Goal: Task Accomplishment & Management: Manage account settings

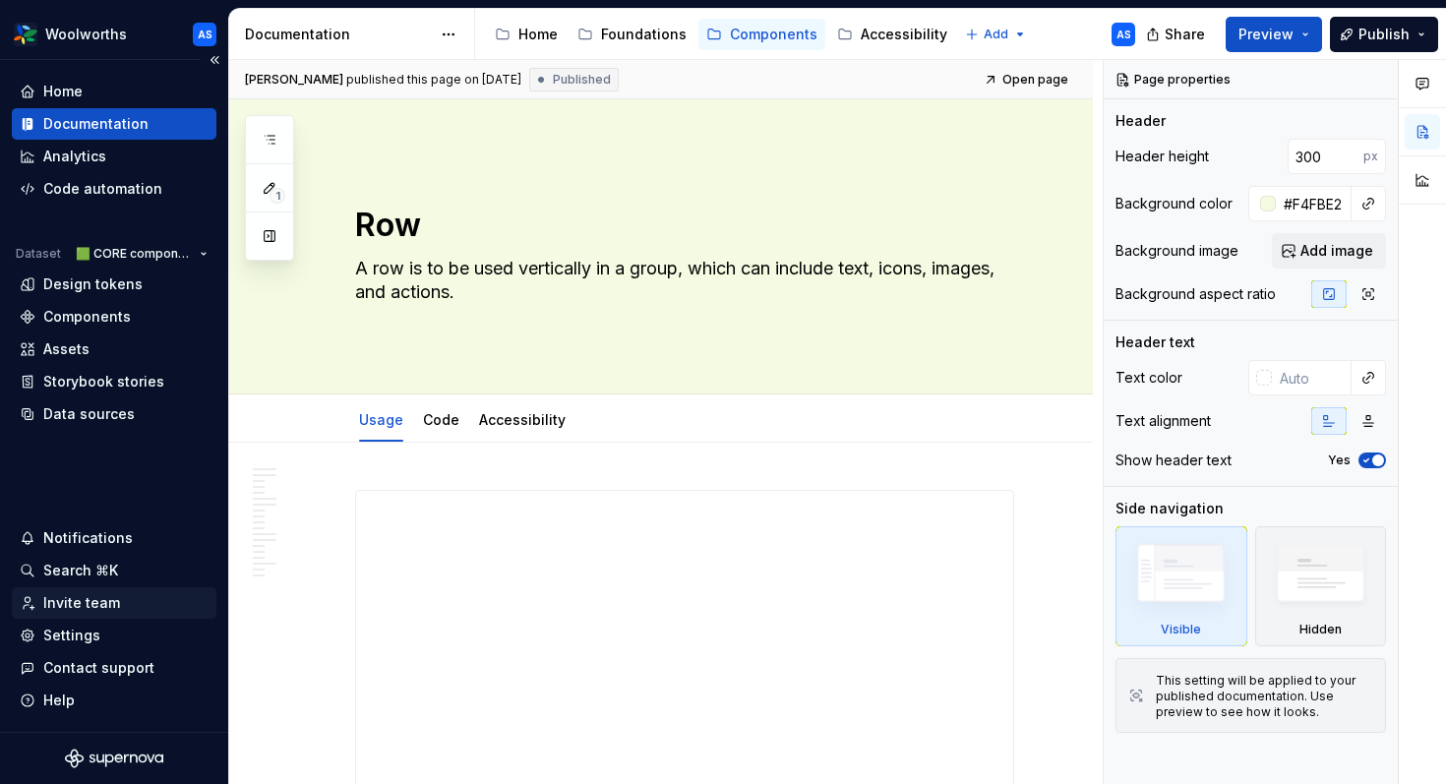
click at [83, 604] on div "Invite team" at bounding box center [81, 603] width 77 height 20
type textarea "*"
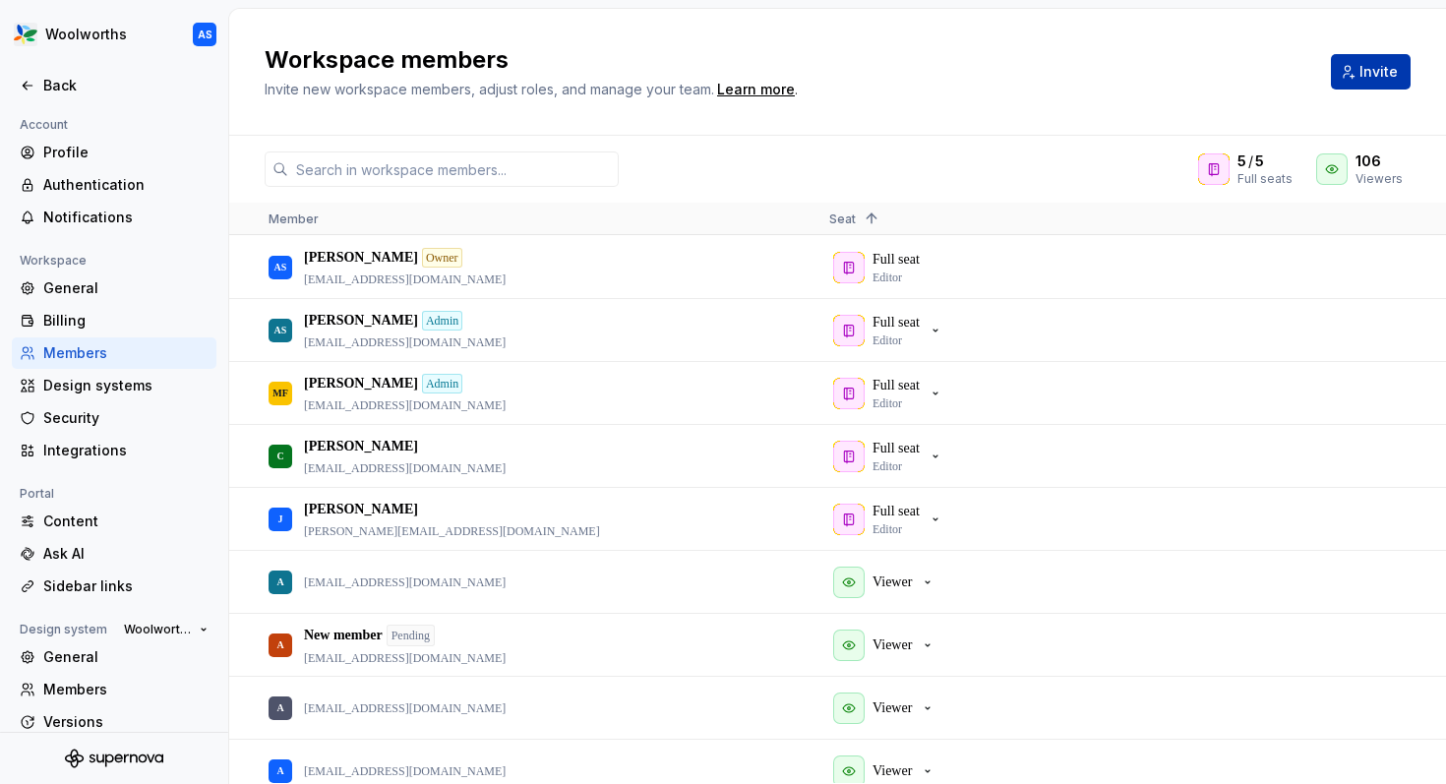
click at [1373, 68] on span "Invite" at bounding box center [1378, 72] width 38 height 20
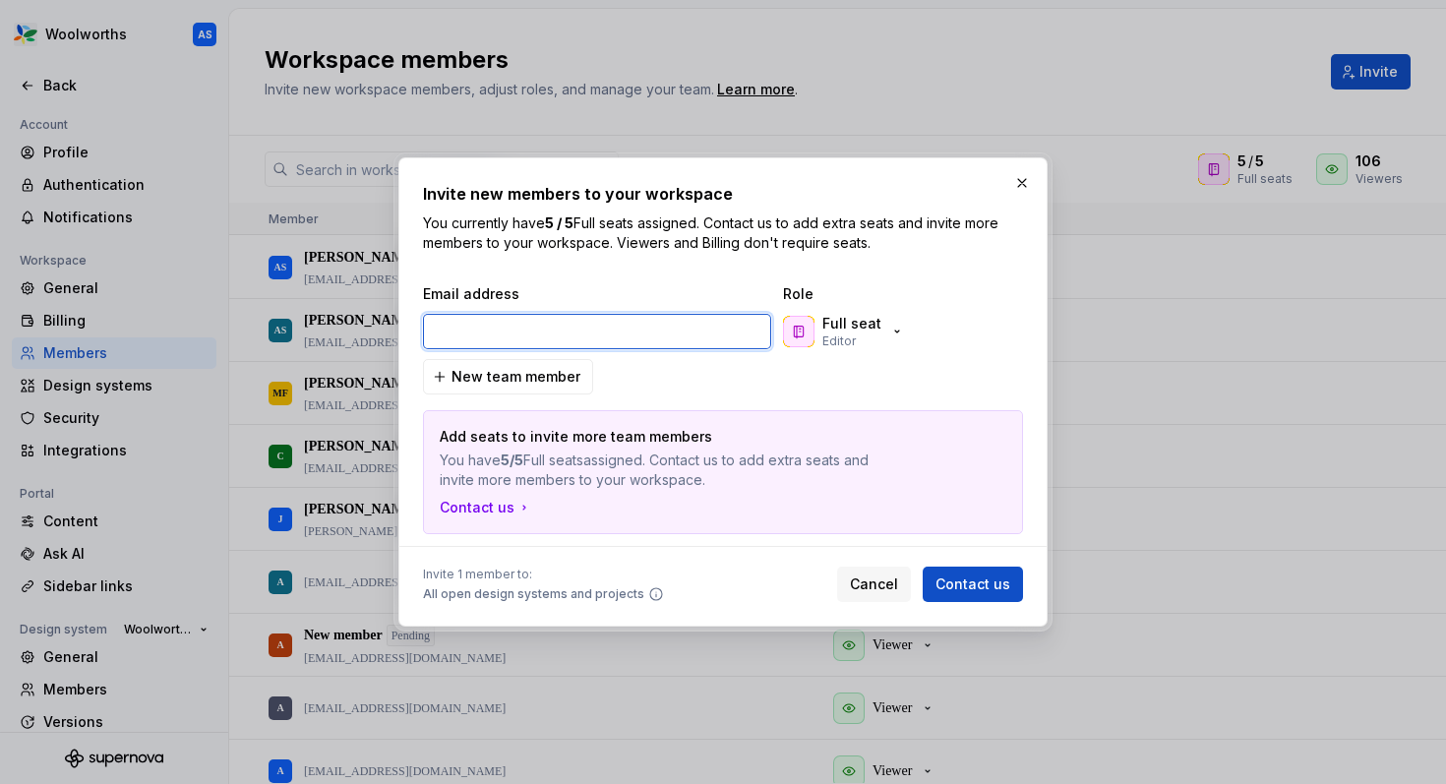
paste input "[EMAIL_ADDRESS][DOMAIN_NAME]"
type input "[EMAIL_ADDRESS][DOMAIN_NAME]"
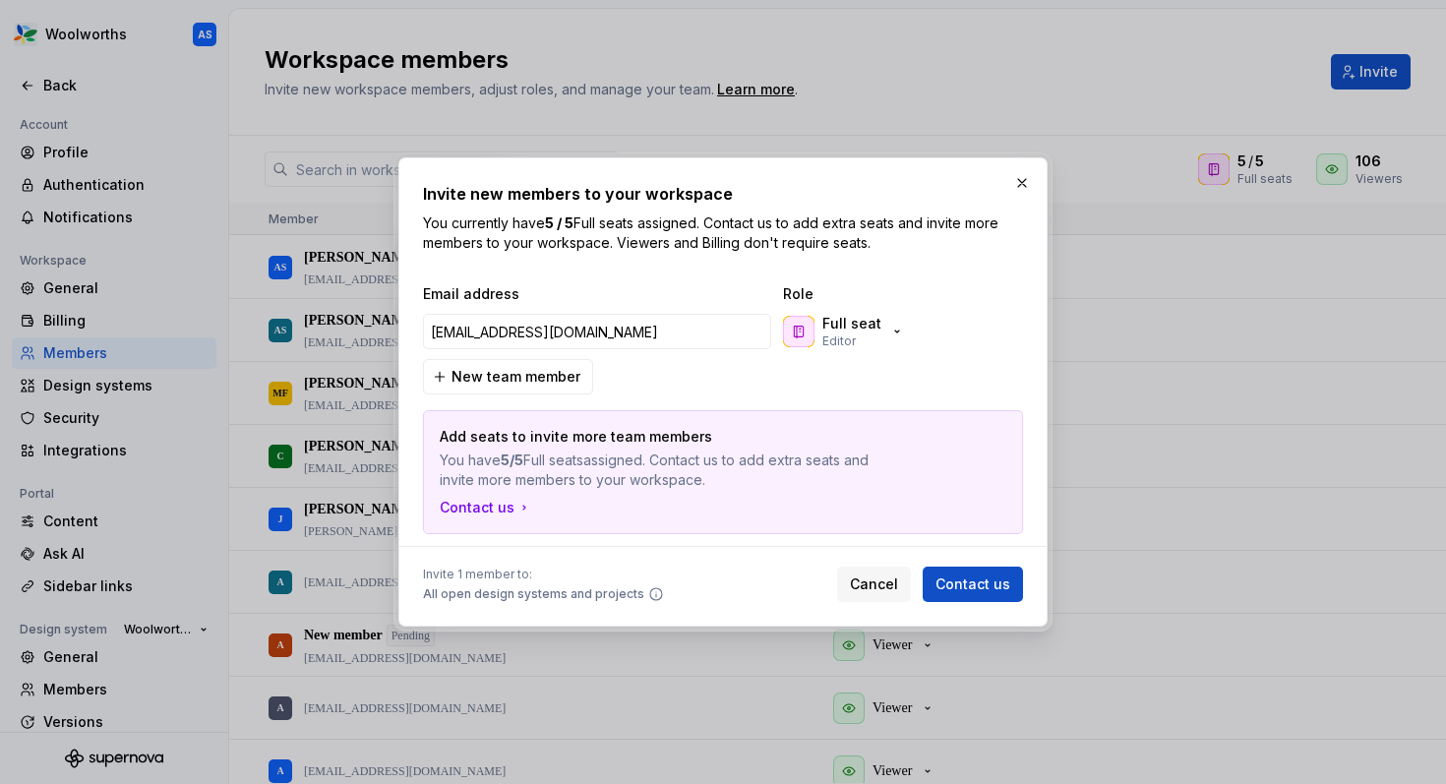
click at [920, 330] on div "Full seat Editor" at bounding box center [877, 331] width 197 height 39
click at [889, 329] on icon "button" at bounding box center [897, 332] width 16 height 16
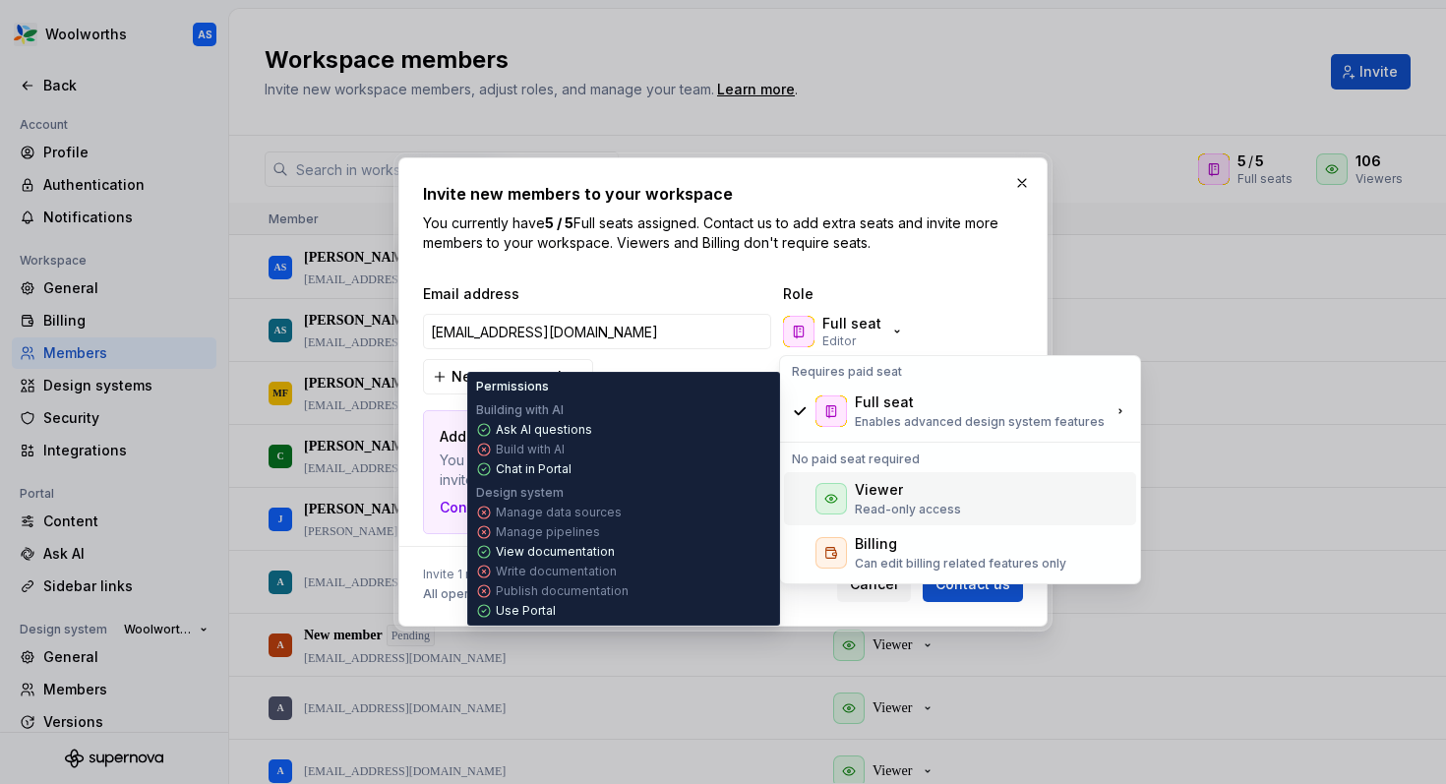
click at [910, 506] on p "Read-only access" at bounding box center [908, 510] width 106 height 16
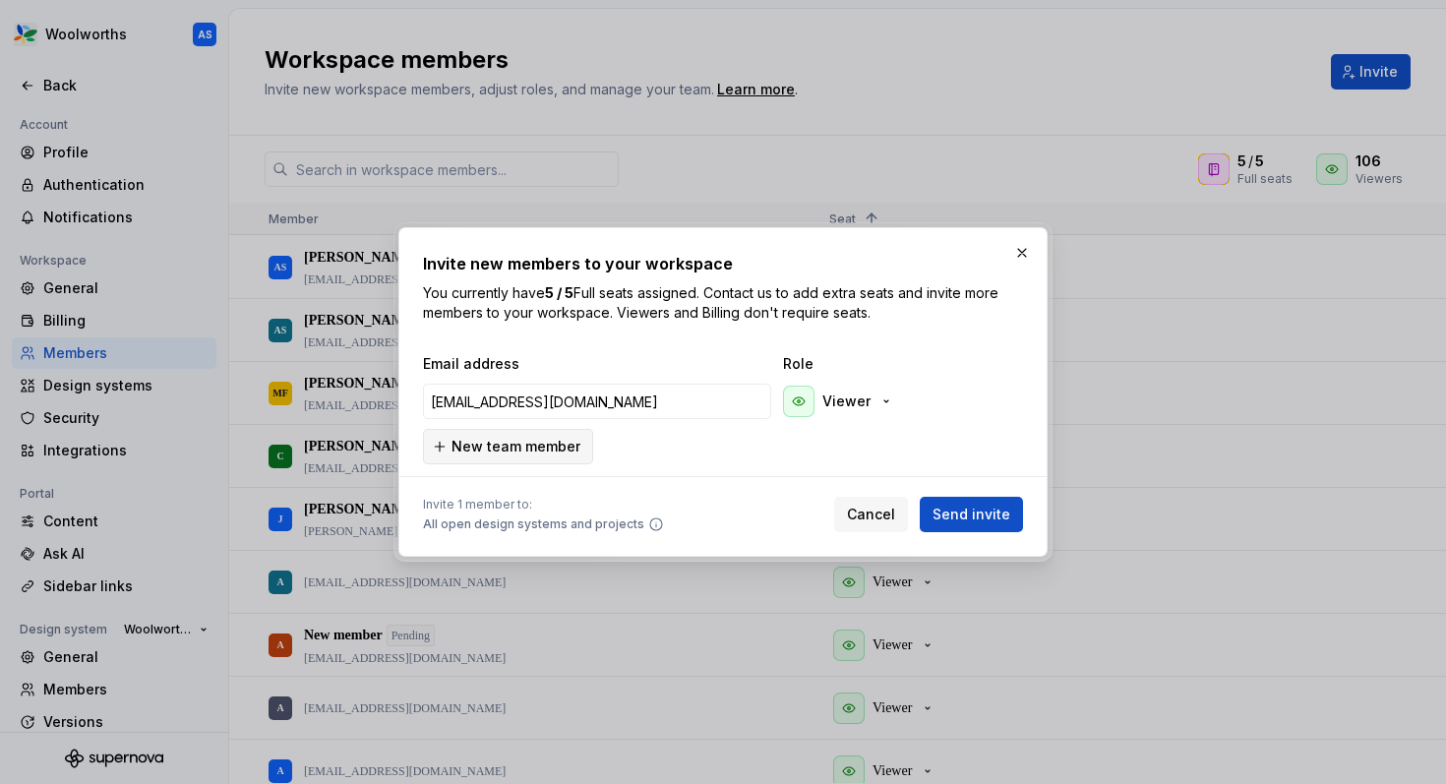
click at [550, 444] on span "New team member" at bounding box center [515, 447] width 129 height 20
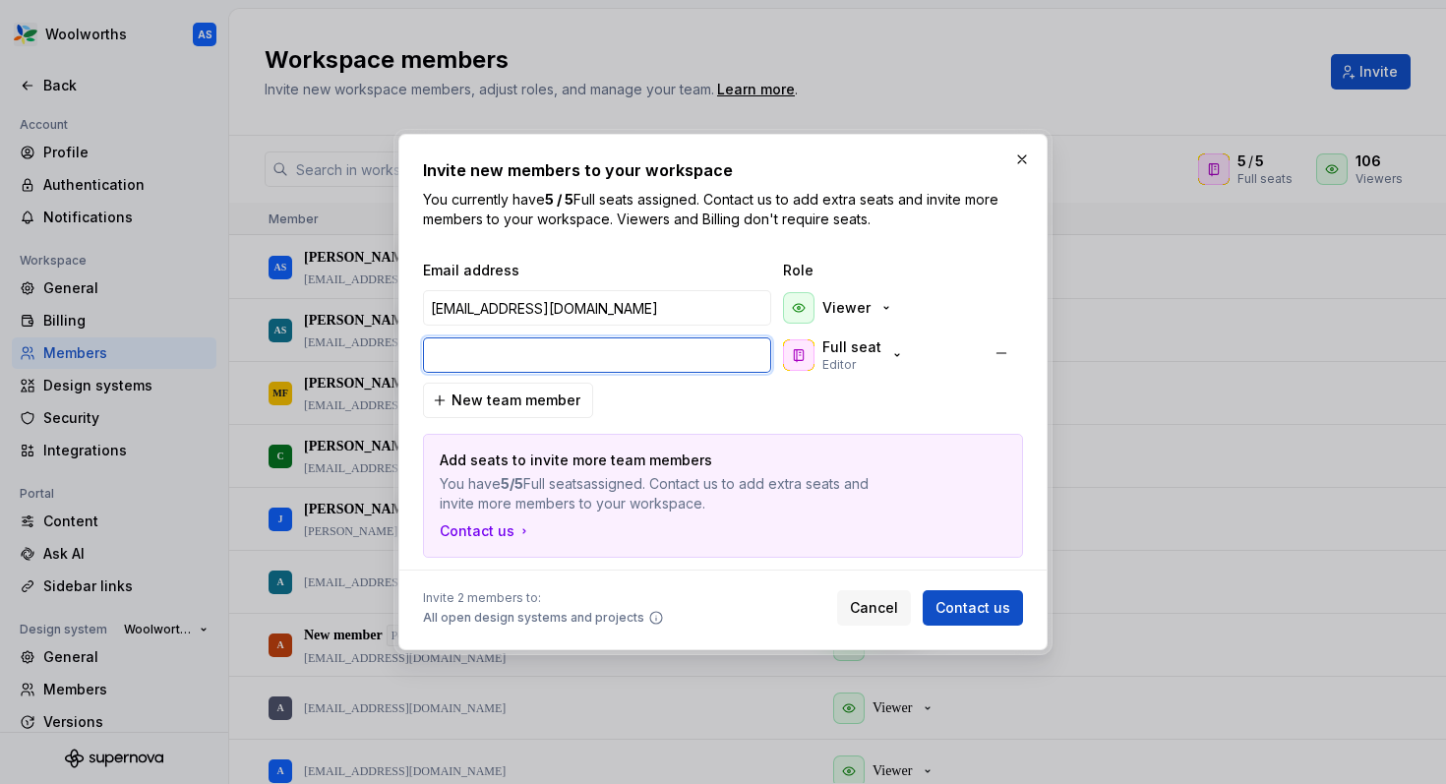
paste input "[PERSON_NAME][EMAIL_ADDRESS][DOMAIN_NAME]"
type input "[PERSON_NAME][EMAIL_ADDRESS][DOMAIN_NAME]"
click at [876, 350] on div "Full seat Editor" at bounding box center [844, 354] width 122 height 35
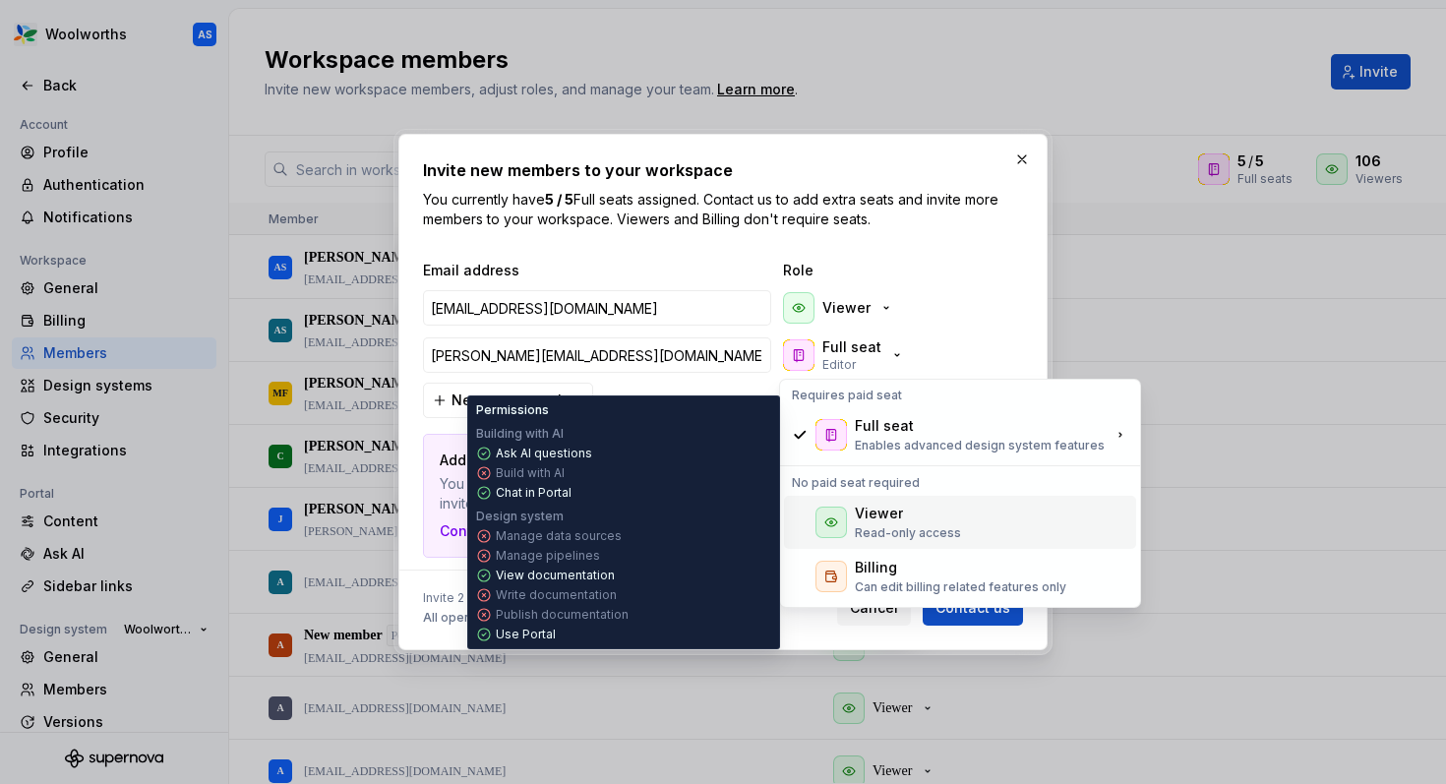
click at [868, 511] on div "Viewer" at bounding box center [879, 514] width 48 height 20
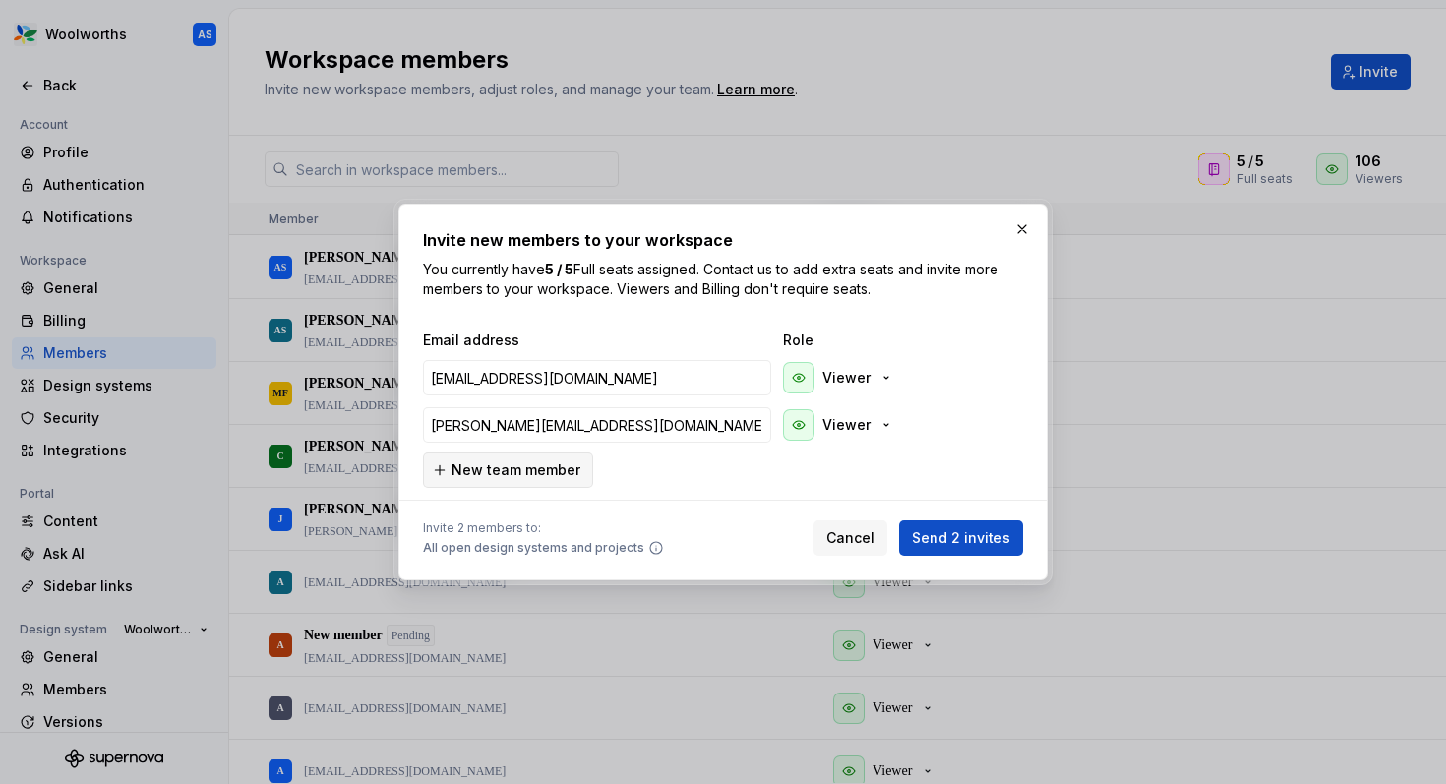
click at [543, 461] on span "New team member" at bounding box center [515, 470] width 129 height 20
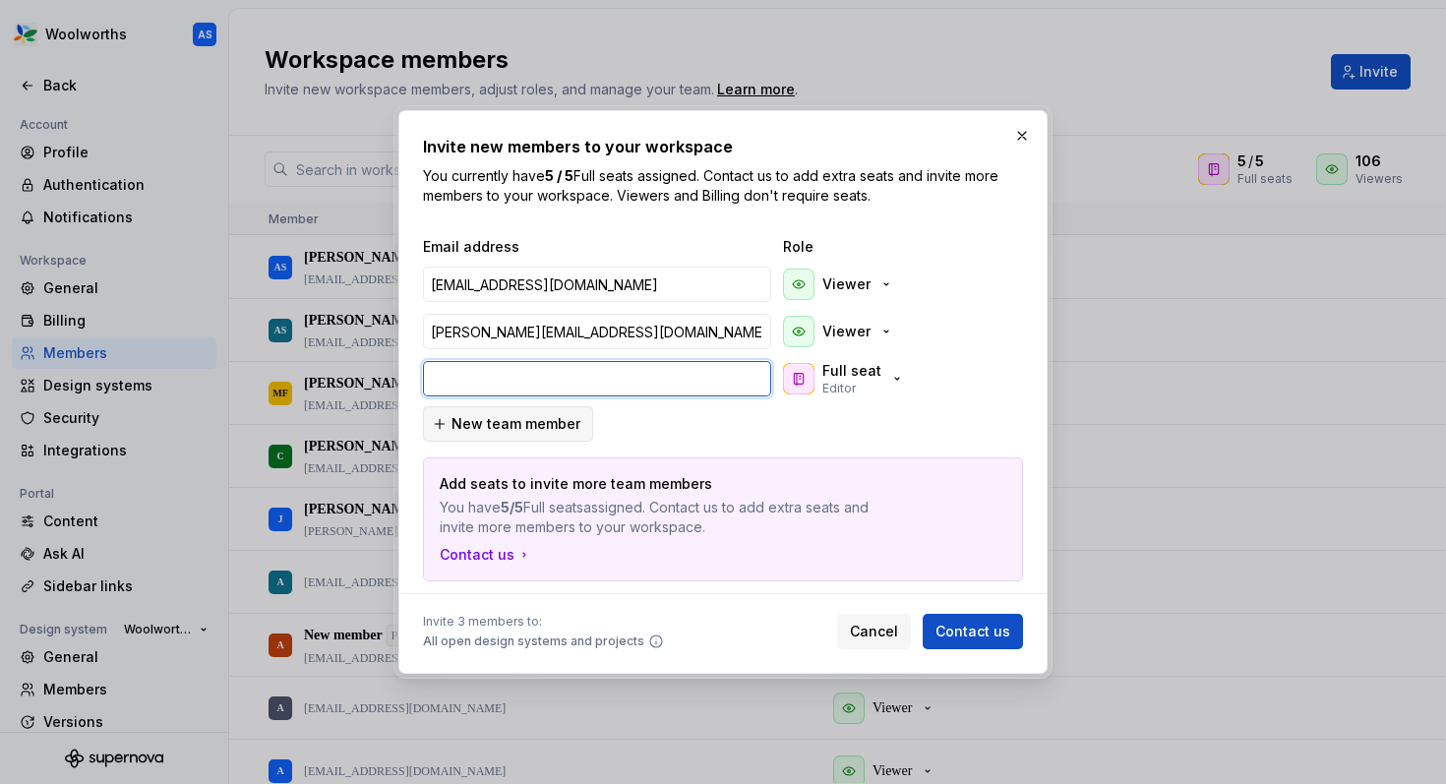
paste input "[PERSON_NAME][EMAIL_ADDRESS][DOMAIN_NAME]"
type input "[PERSON_NAME][EMAIL_ADDRESS][DOMAIN_NAME]"
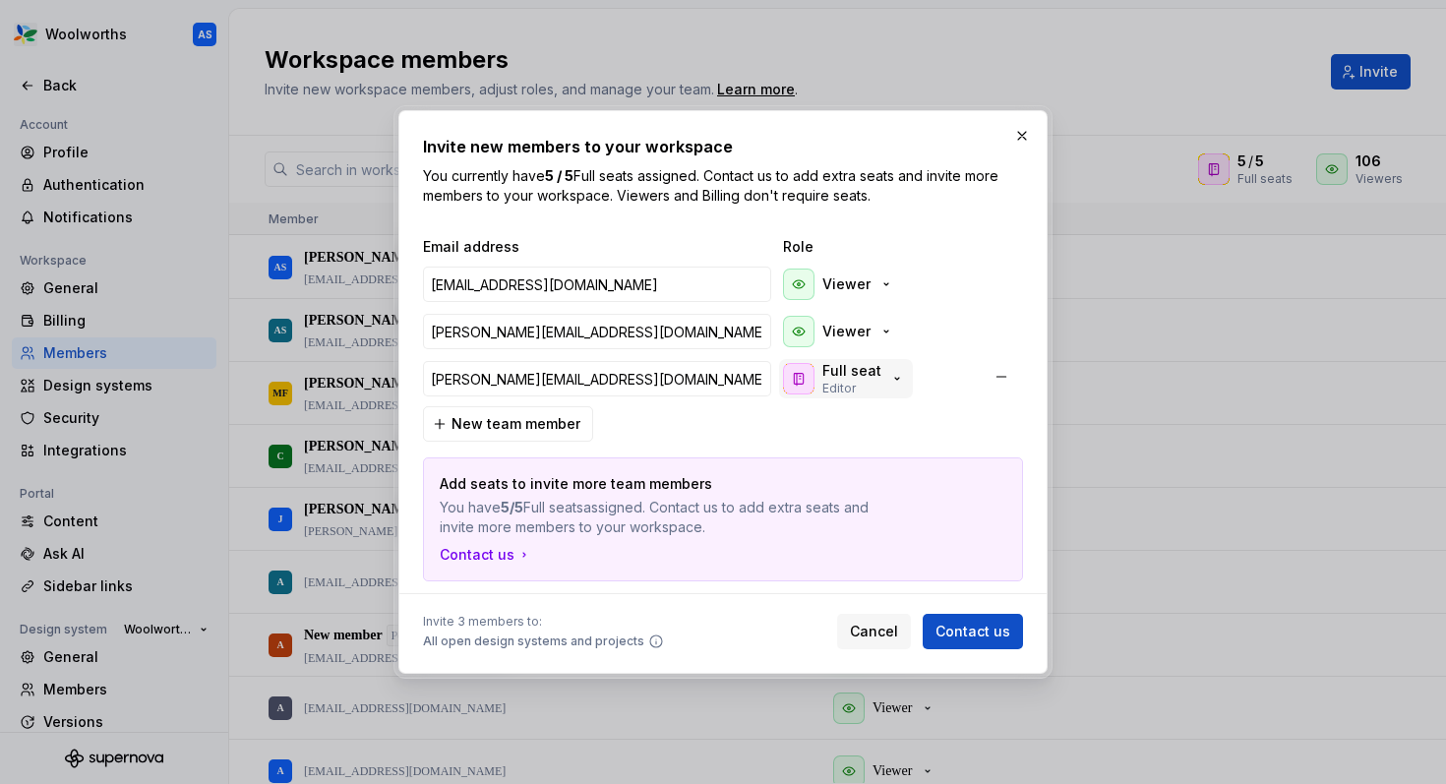
click at [825, 382] on p "Editor" at bounding box center [838, 389] width 33 height 16
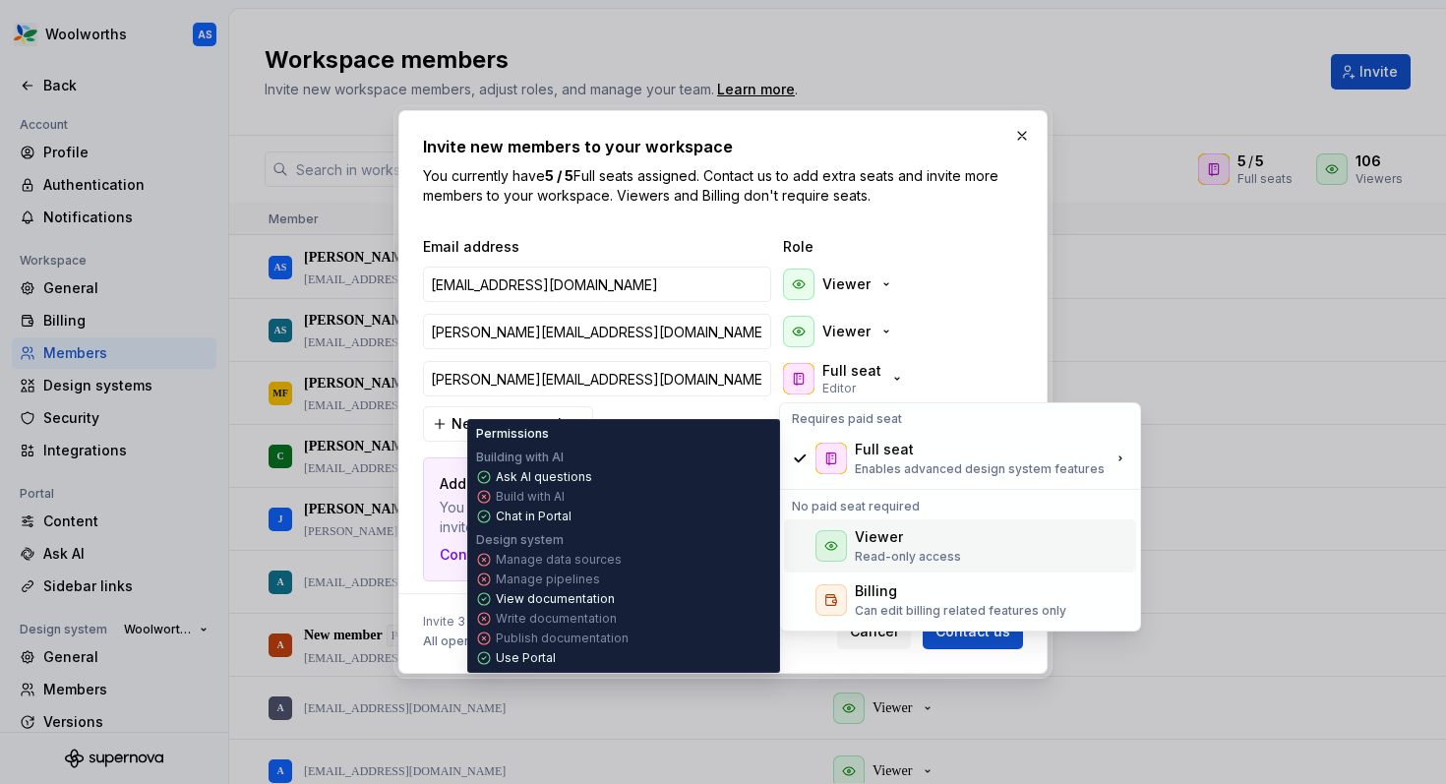
click at [874, 521] on div "Viewer Read-only access" at bounding box center [960, 545] width 352 height 53
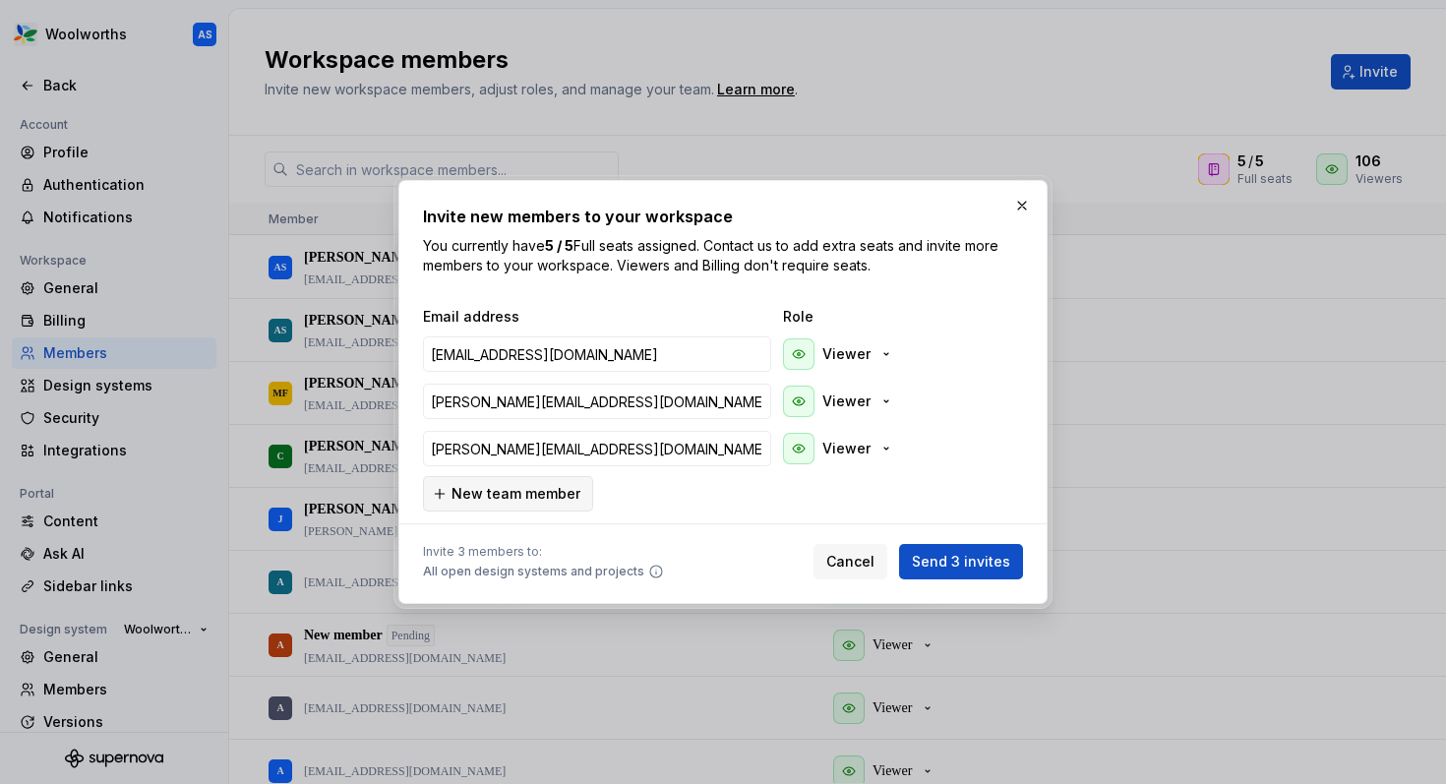
click at [563, 485] on span "New team member" at bounding box center [515, 494] width 129 height 20
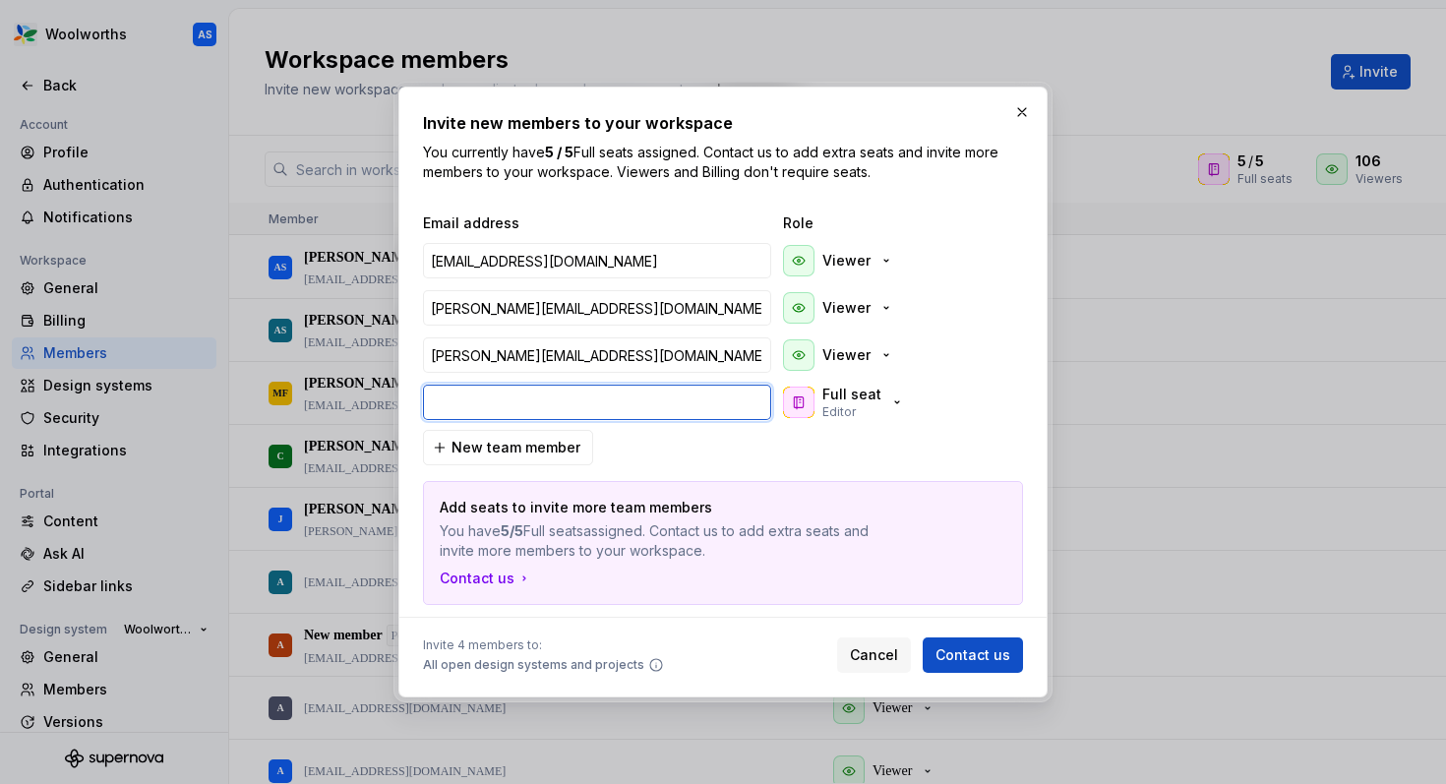
paste input "[EMAIL_ADDRESS][DOMAIN_NAME]"
type input "[EMAIL_ADDRESS][DOMAIN_NAME]"
click at [821, 398] on div "Full seat Editor" at bounding box center [844, 402] width 122 height 35
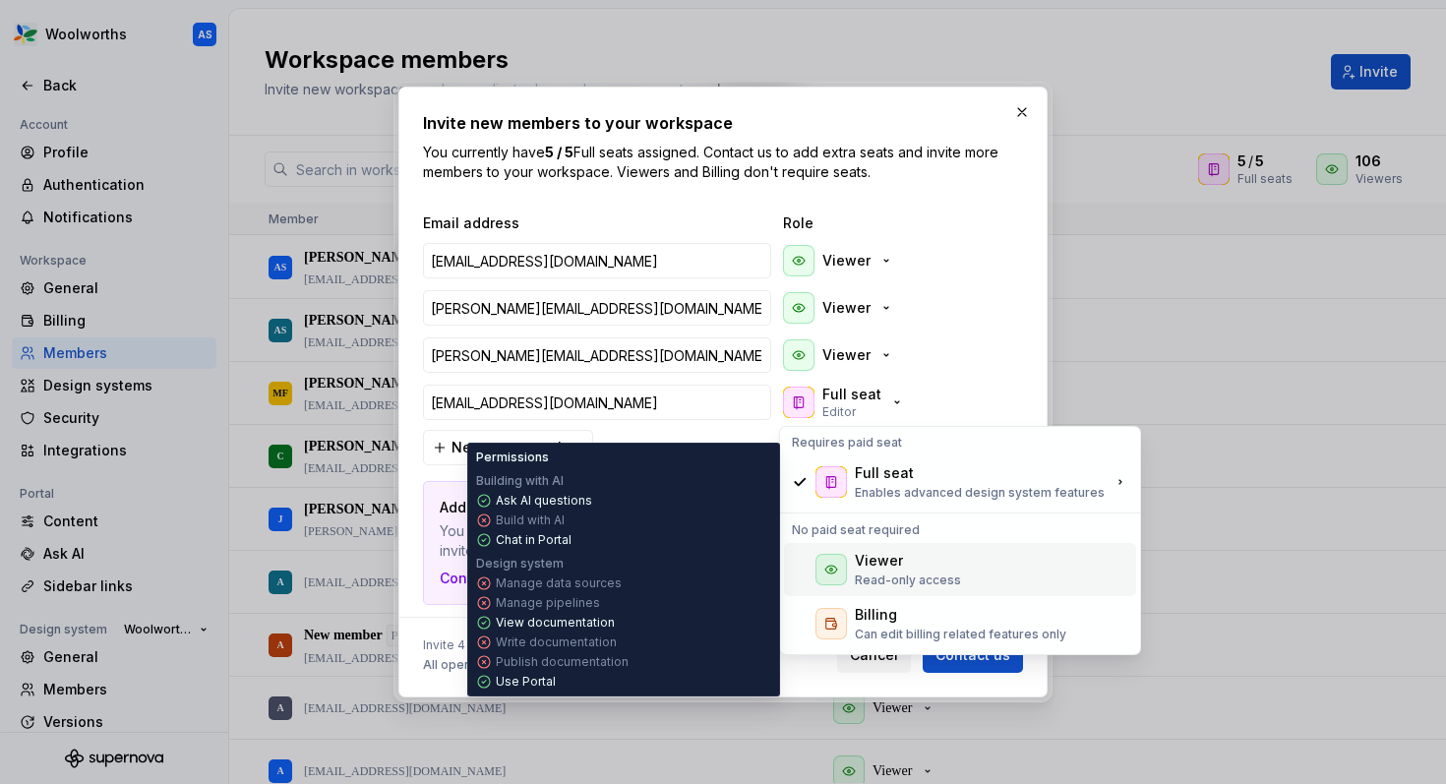
click at [866, 566] on div "Viewer" at bounding box center [879, 561] width 48 height 20
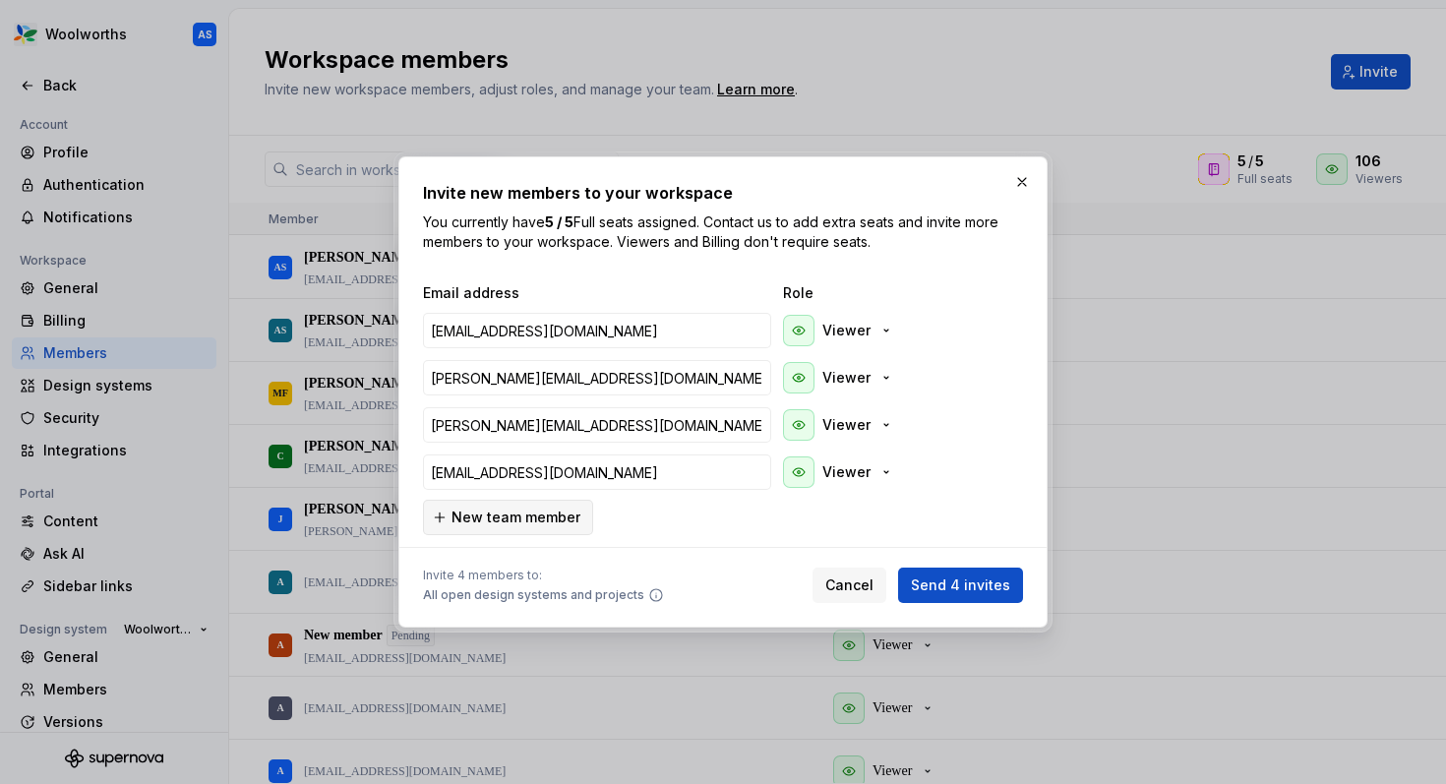
click at [488, 516] on span "New team member" at bounding box center [515, 518] width 129 height 20
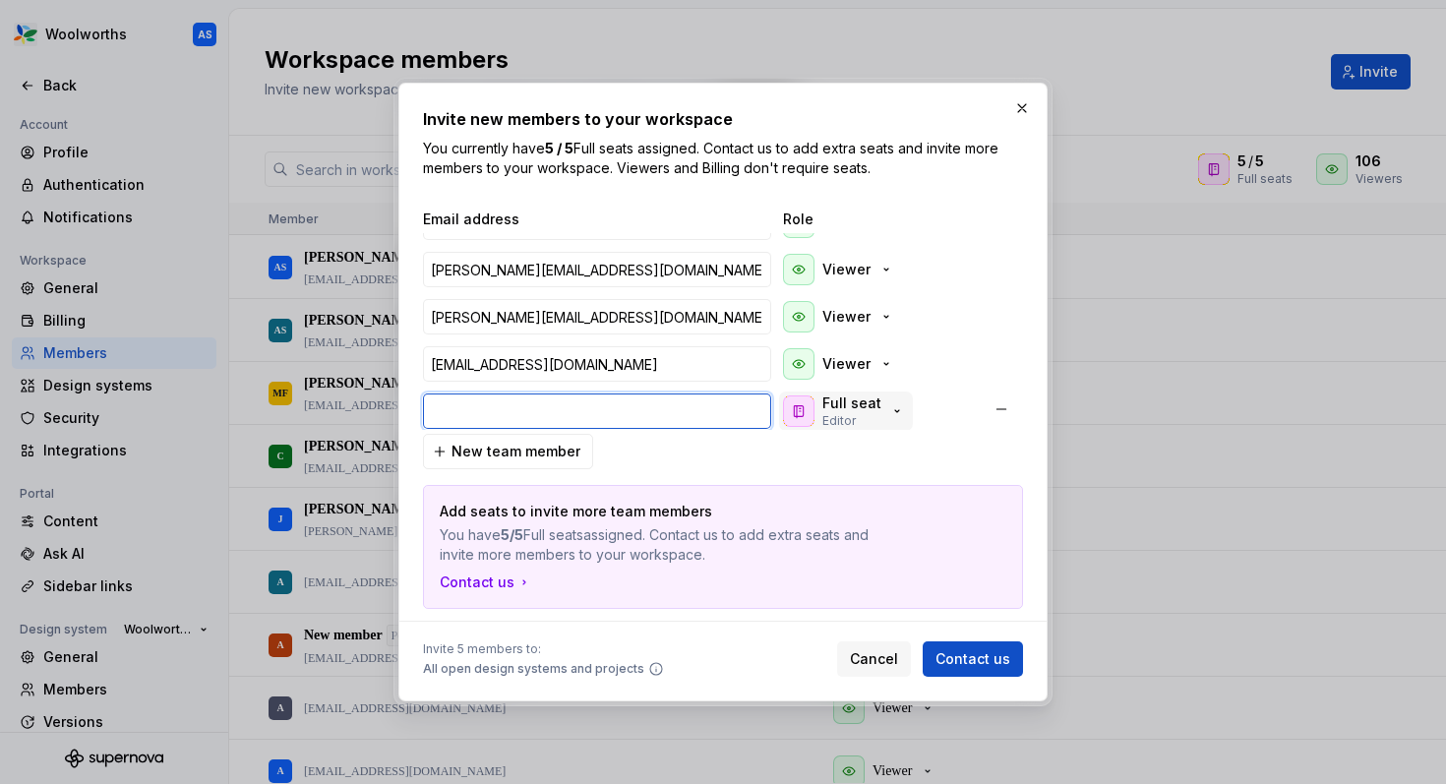
paste input "[DOMAIN_NAME][EMAIL_ADDRESS][DOMAIN_NAME]"
type input "[DOMAIN_NAME][EMAIL_ADDRESS][DOMAIN_NAME]"
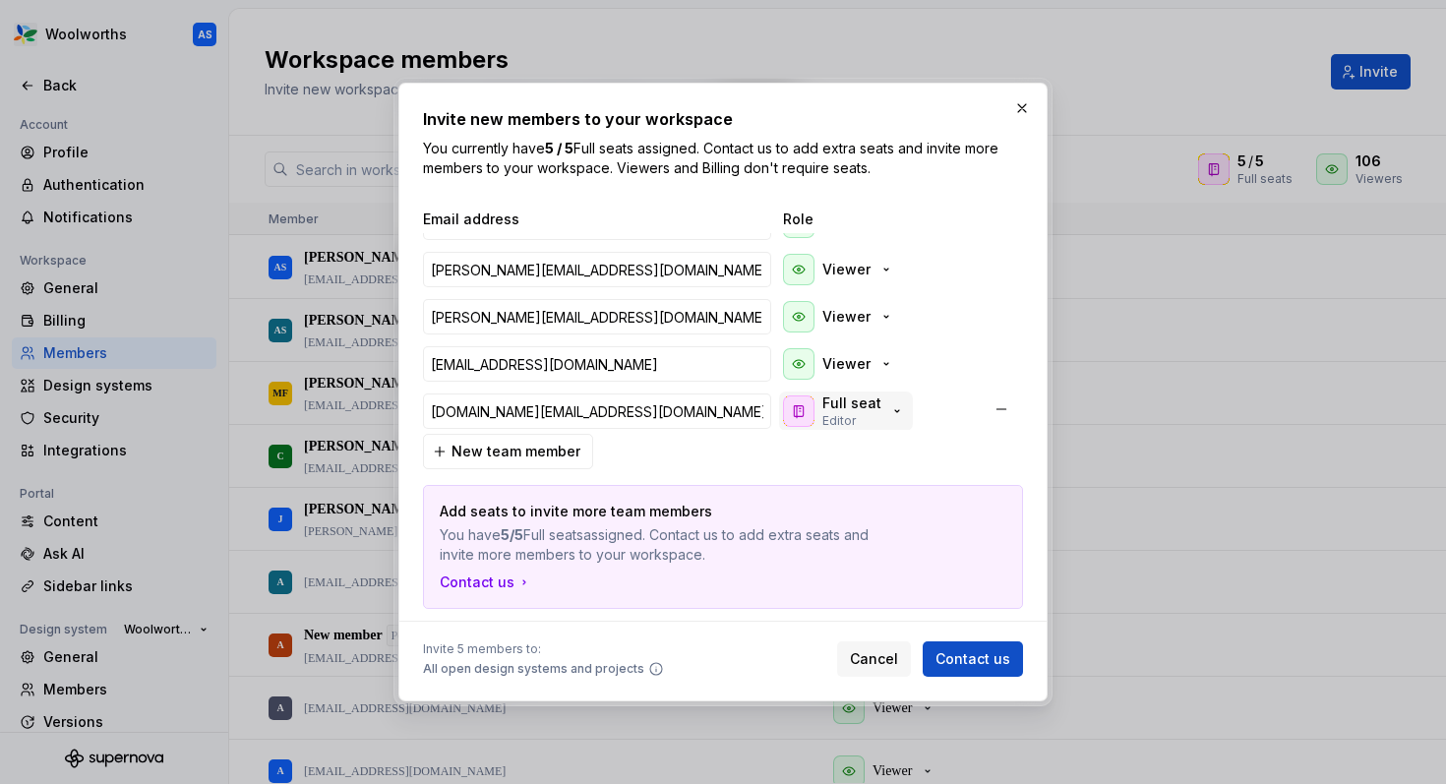
click at [860, 401] on p "Full seat" at bounding box center [851, 403] width 59 height 20
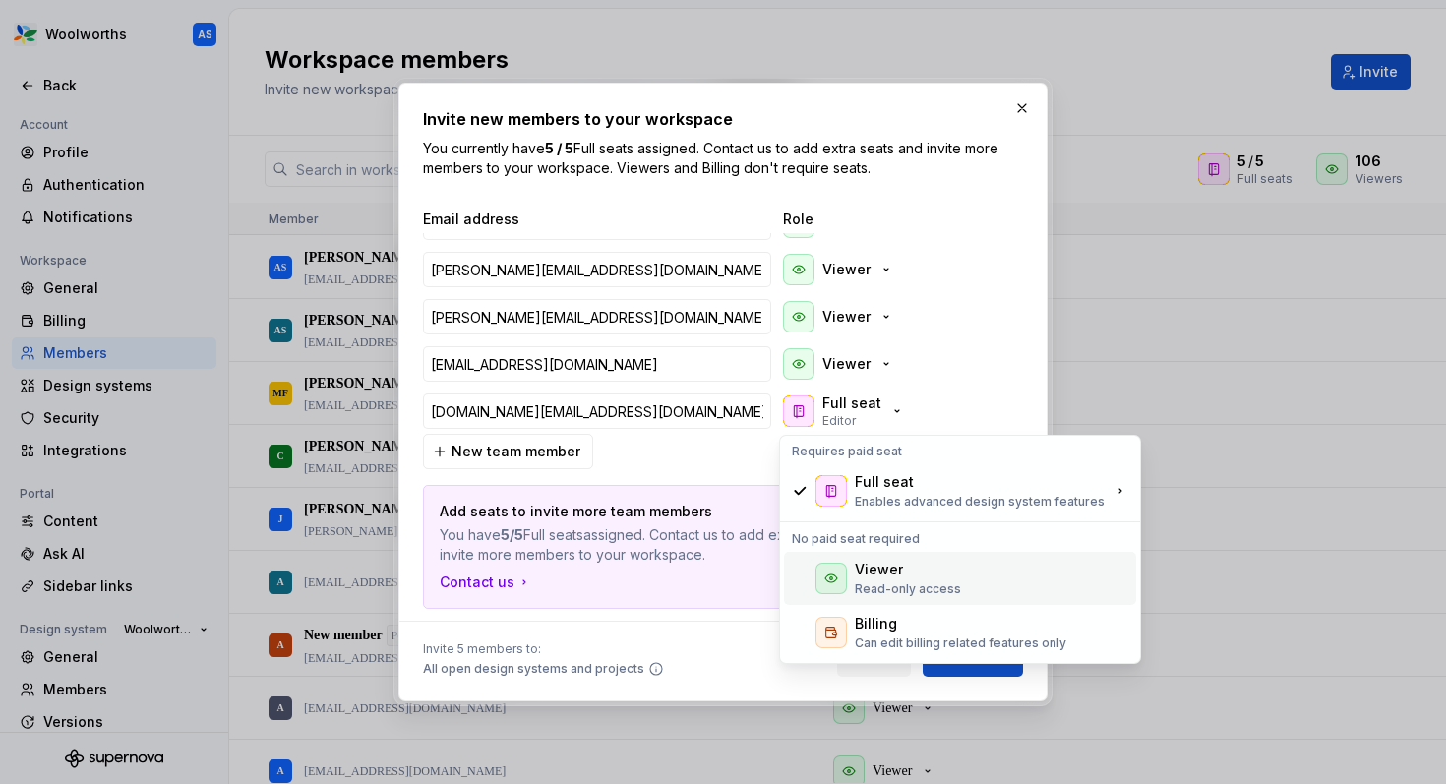
click at [860, 567] on div "Viewer" at bounding box center [879, 570] width 48 height 20
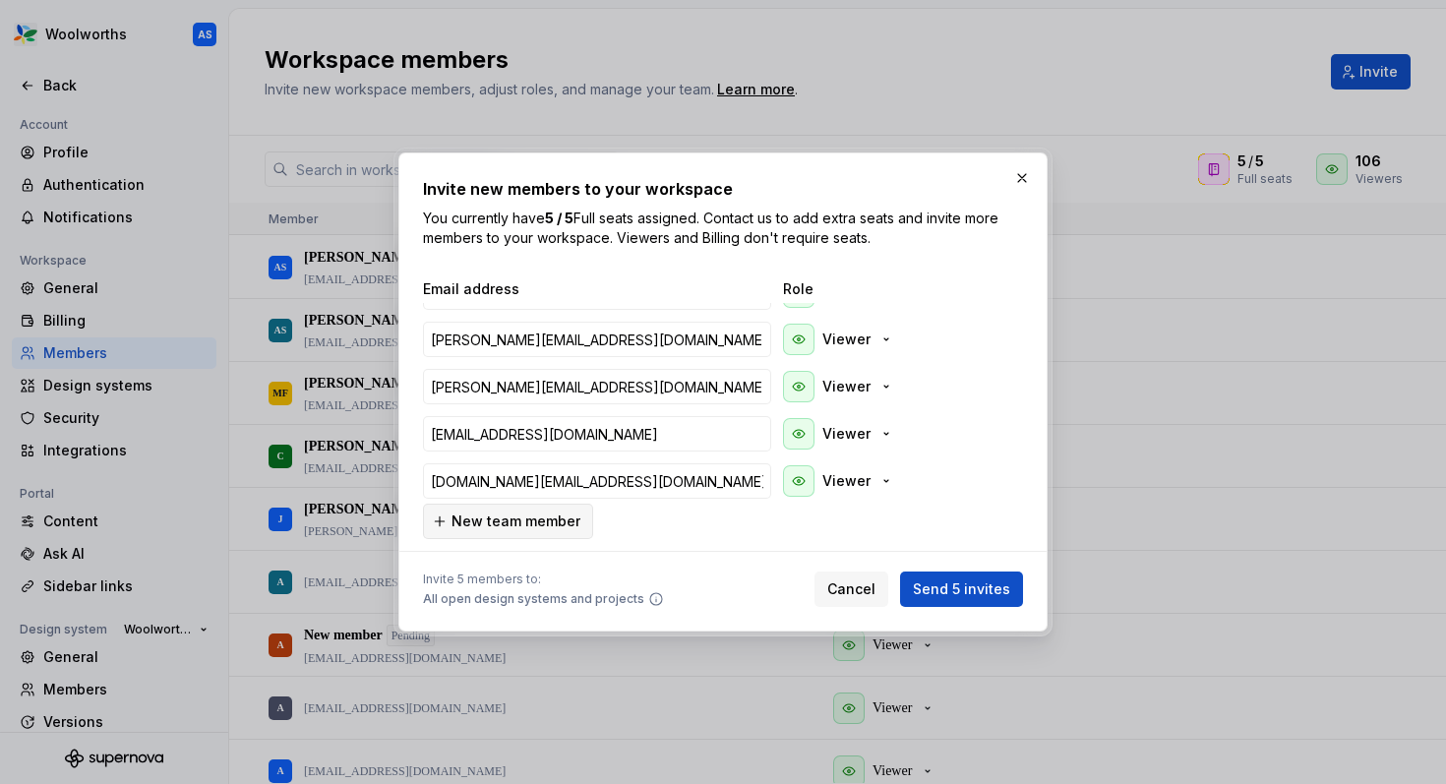
click at [506, 537] on button "New team member" at bounding box center [508, 521] width 170 height 35
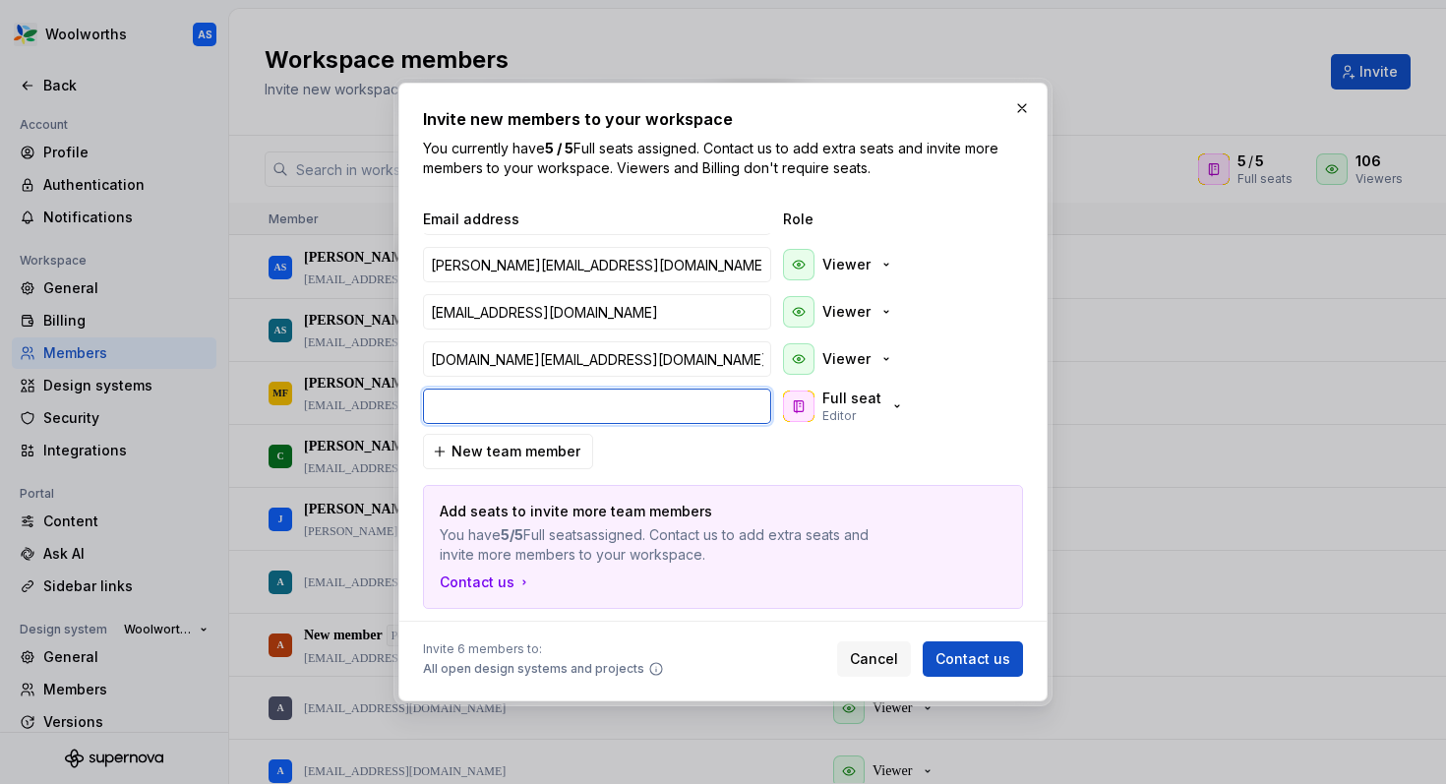
paste input "[PERSON_NAME][EMAIL_ADDRESS][PERSON_NAME][DOMAIN_NAME]"
type input "[PERSON_NAME][EMAIL_ADDRESS][PERSON_NAME][DOMAIN_NAME]"
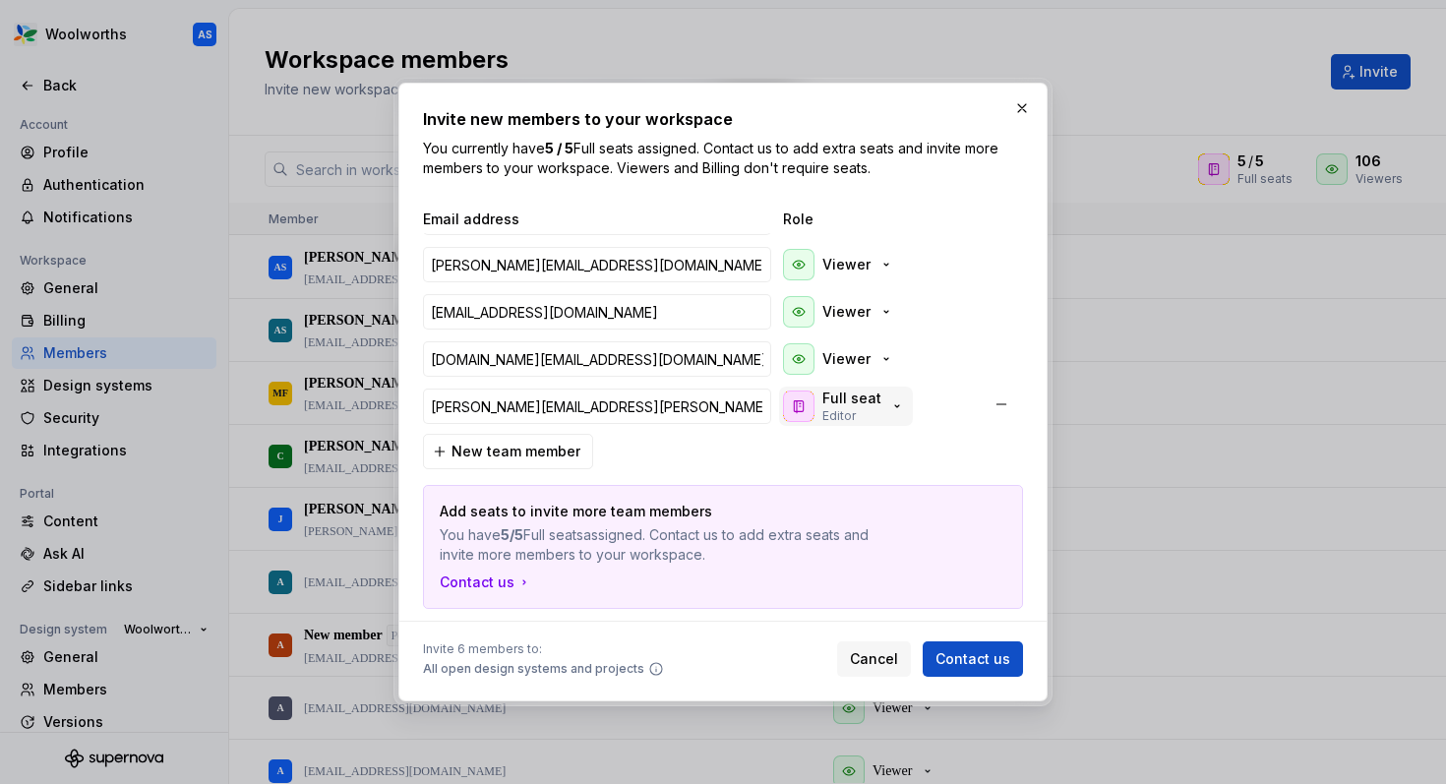
click at [840, 408] on p "Editor" at bounding box center [838, 416] width 33 height 16
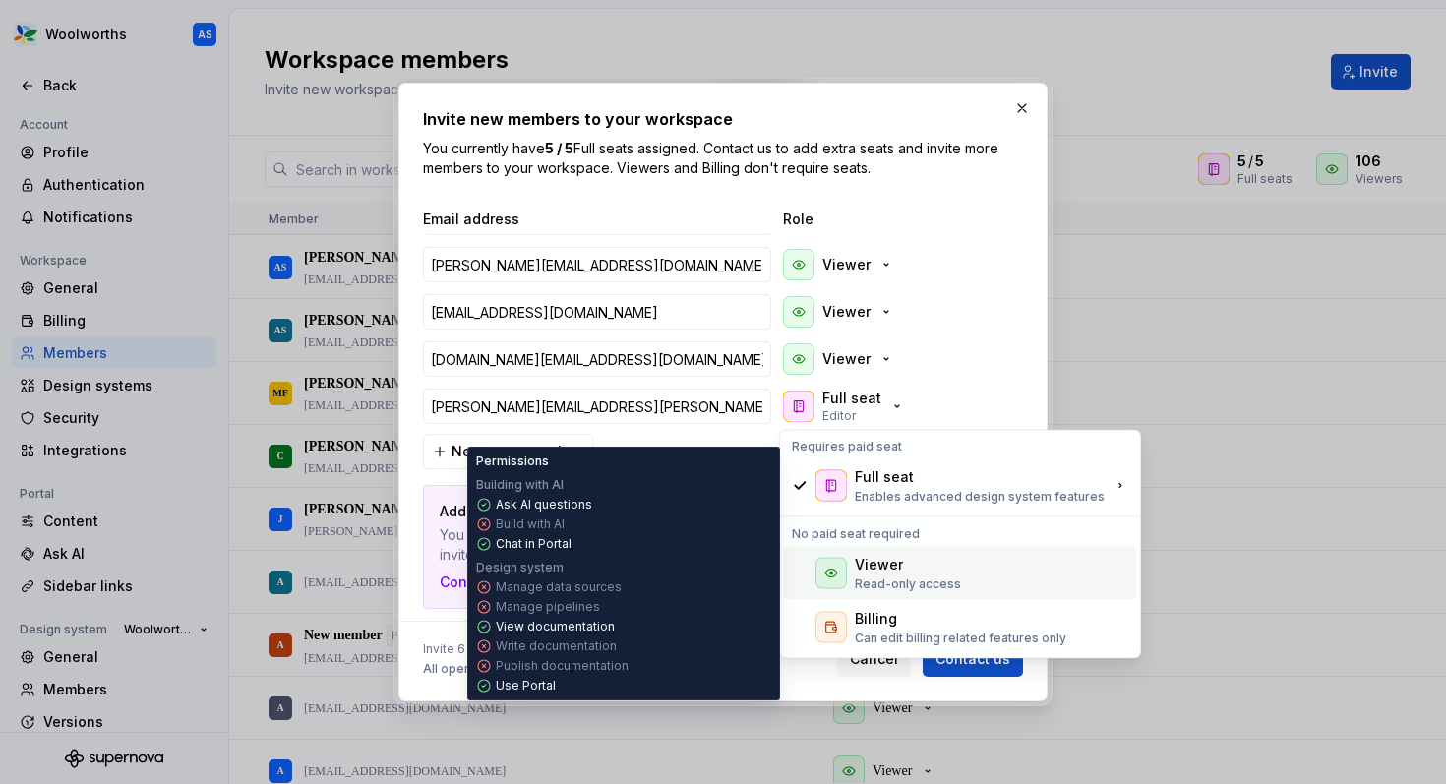
click at [878, 571] on div "Viewer" at bounding box center [879, 565] width 48 height 20
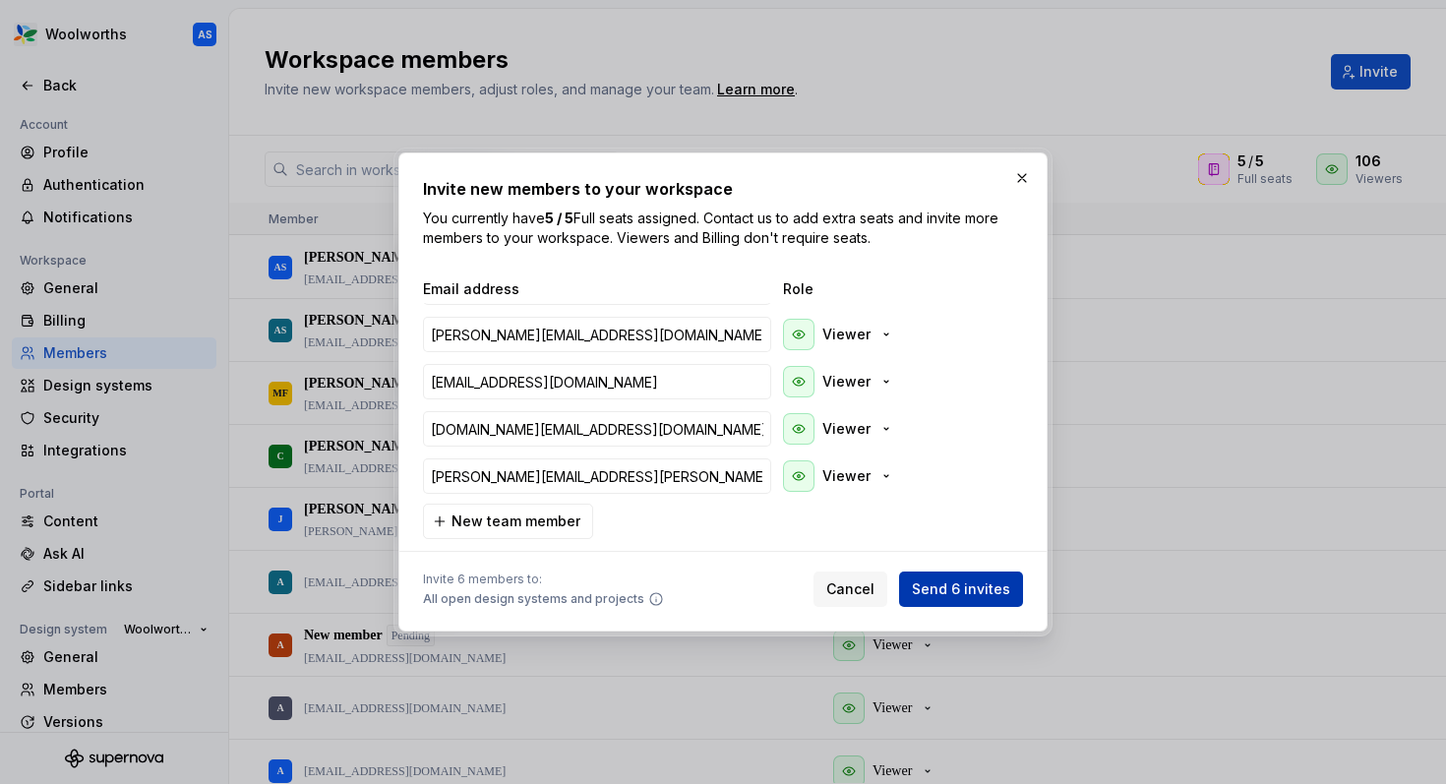
click at [960, 581] on span "Send 6 invites" at bounding box center [961, 589] width 98 height 20
